Goal: Information Seeking & Learning: Find specific page/section

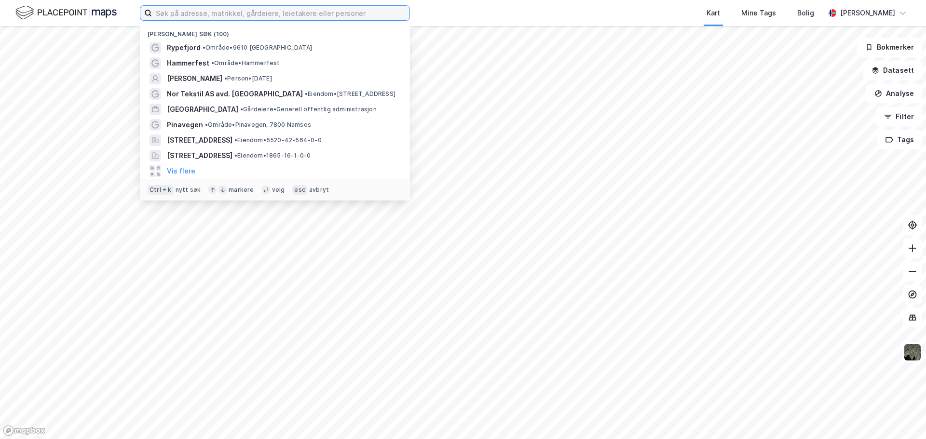
click at [183, 16] on input at bounding box center [280, 13] width 257 height 14
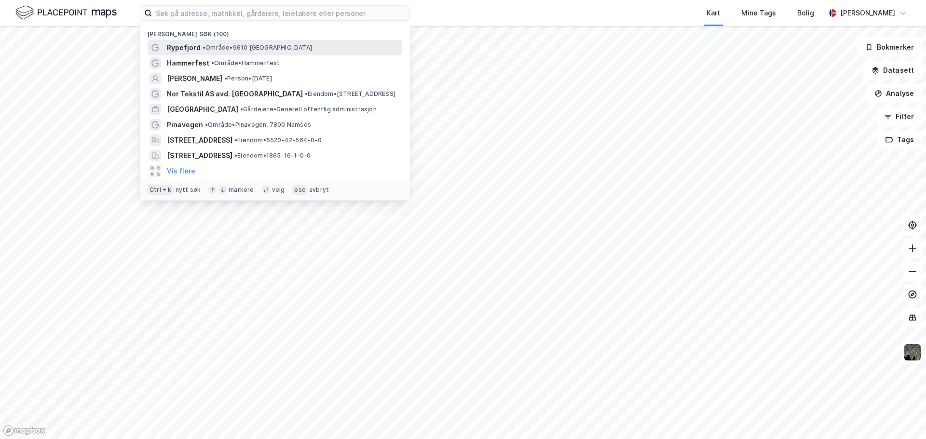
click at [200, 48] on div "Rypefjord • Område • 9610 [GEOGRAPHIC_DATA]" at bounding box center [283, 48] width 233 height 12
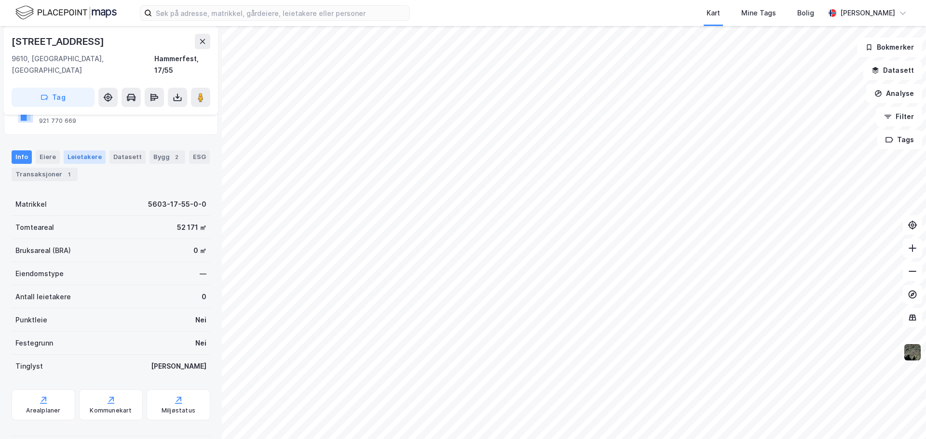
scroll to position [86, 0]
click at [38, 406] on div "Arealplaner" at bounding box center [43, 410] width 34 height 8
